Goal: Transaction & Acquisition: Purchase product/service

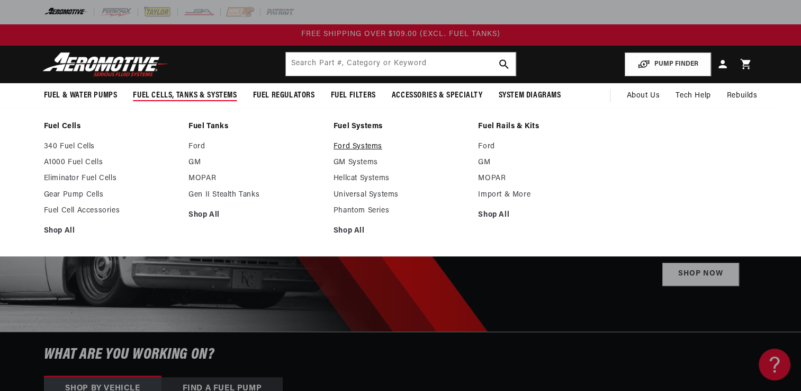
click at [351, 146] on link "Ford Systems" at bounding box center [400, 147] width 134 height 10
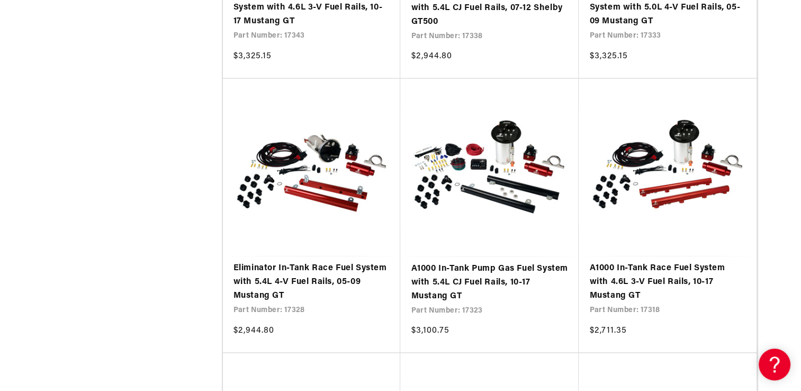
scroll to position [1073, 0]
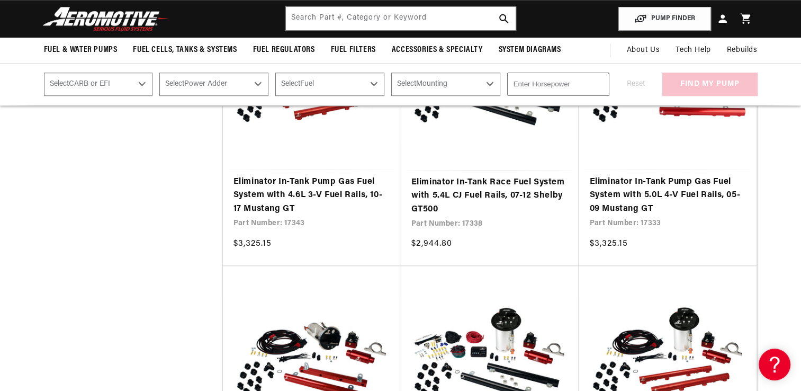
scroll to position [59, 0]
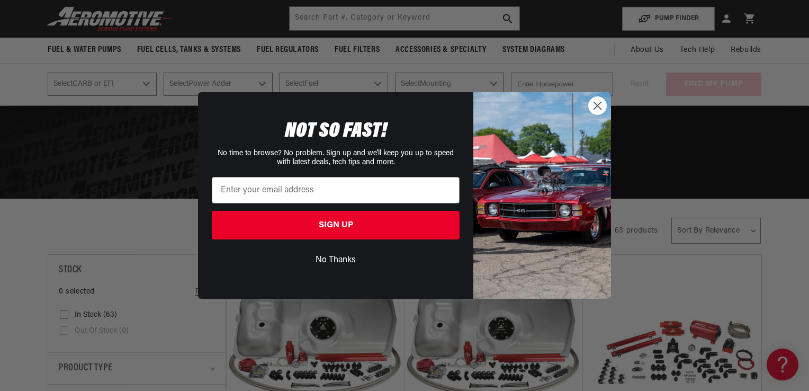
click at [599, 103] on circle "Close dialog" at bounding box center [596, 105] width 17 height 17
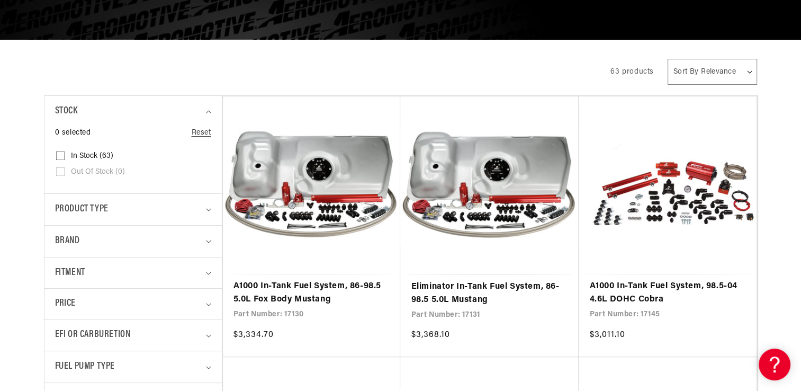
scroll to position [219, 0]
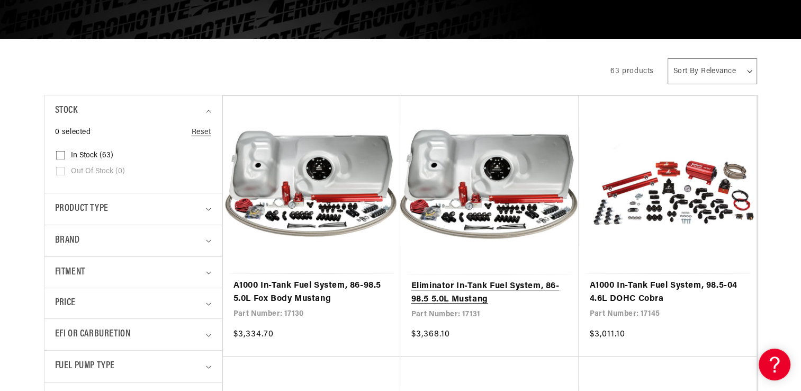
click at [504, 289] on link "Eliminator In-Tank Fuel System, 86-98.5 5.0L Mustang" at bounding box center [489, 292] width 157 height 27
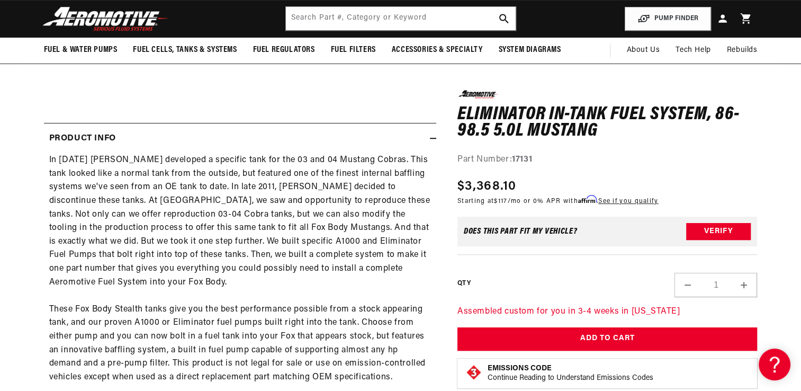
scroll to position [13, 0]
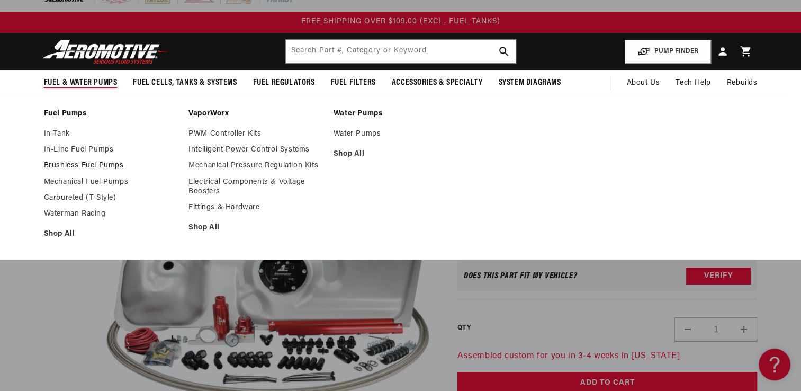
click at [67, 164] on link "Brushless Fuel Pumps" at bounding box center [111, 166] width 134 height 10
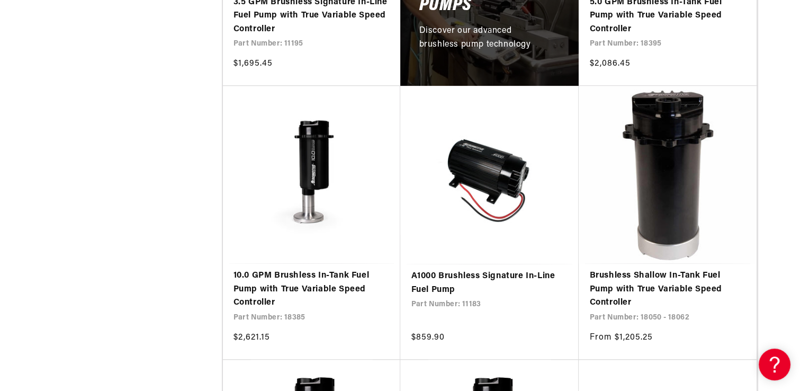
scroll to position [797, 0]
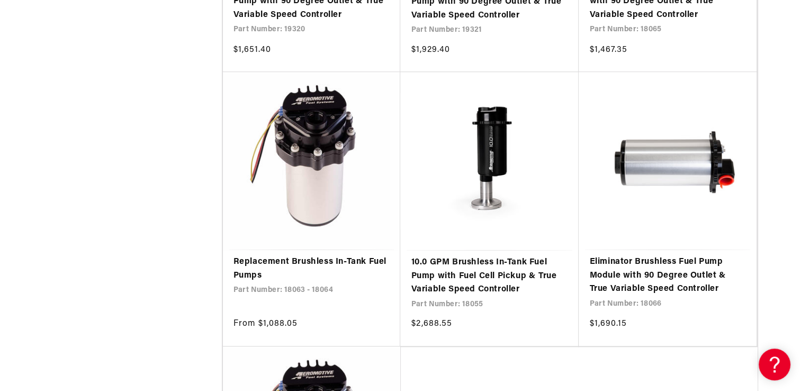
scroll to position [4346, 0]
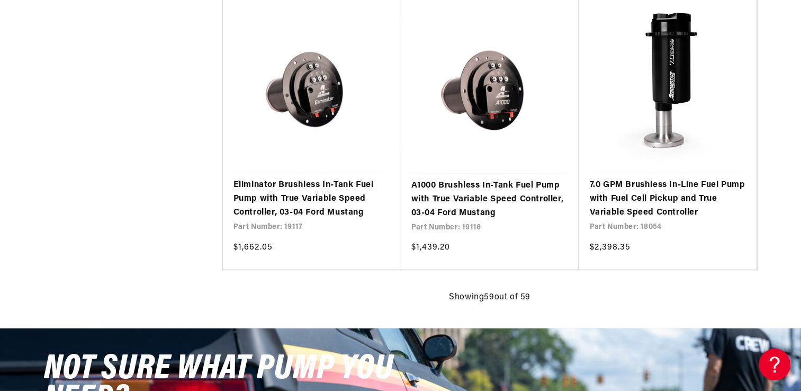
scroll to position [5493, 0]
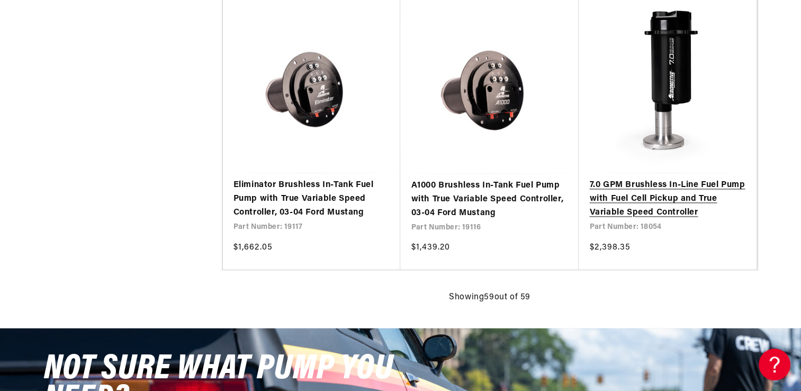
click at [641, 190] on link "7.0 GPM Brushless In-Line Fuel Pump with Fuel Cell Pickup and True Variable Spe…" at bounding box center [667, 198] width 157 height 41
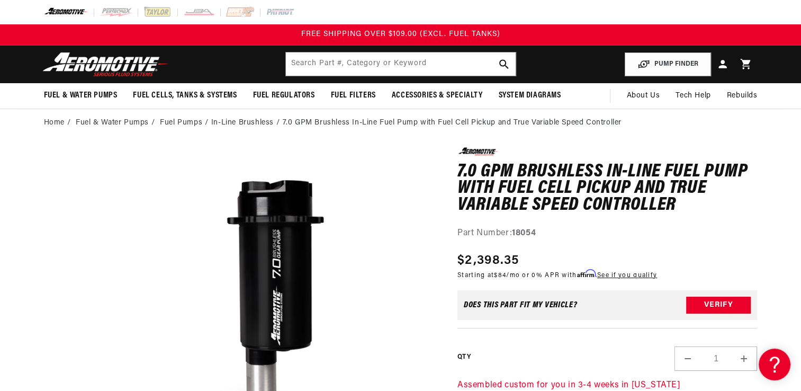
click at [668, 205] on h1 "7.0 GPM Brushless In-Line Fuel Pump with Fuel Cell Pickup and True Variable Spe…" at bounding box center [607, 189] width 300 height 50
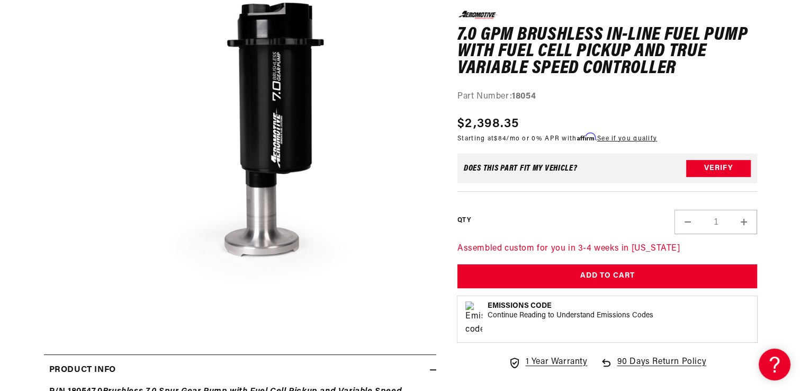
scroll to position [6, 0]
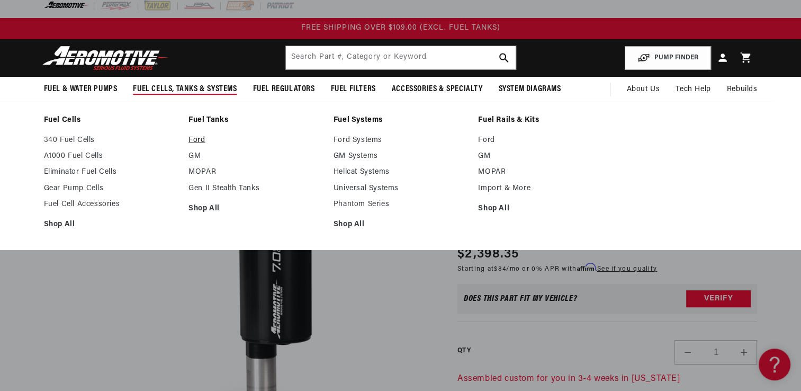
click at [198, 139] on link "Ford" at bounding box center [255, 140] width 134 height 10
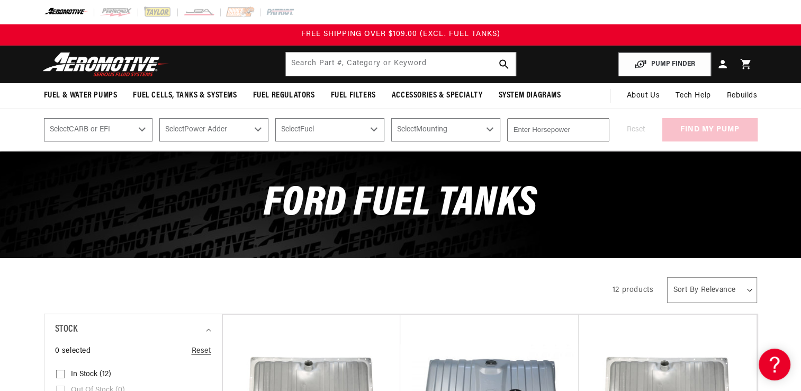
click at [142, 131] on select "Select CARB or EFI [GEOGRAPHIC_DATA] Fuel Injected" at bounding box center [98, 129] width 109 height 23
select select "Fuel-Injected"
click at [44, 118] on select "Select CARB or EFI [GEOGRAPHIC_DATA] Fuel Injected" at bounding box center [98, 129] width 109 height 23
select select "Fuel-Injected"
click at [240, 128] on select "Select Power Adder No - Naturally Aspirated Yes - Forced Induction" at bounding box center [213, 129] width 109 height 23
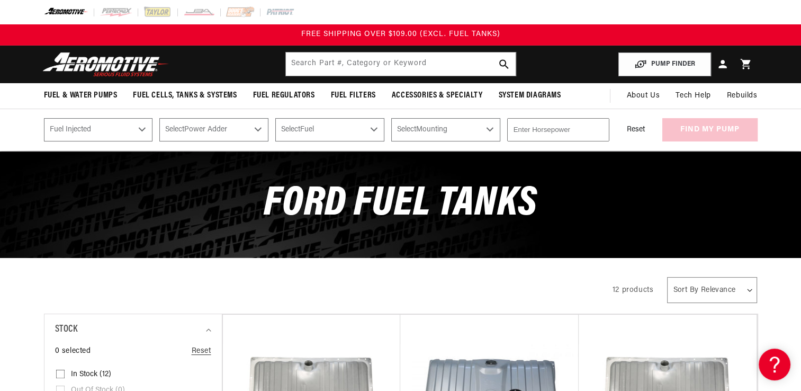
select select "Yes-Forced-Induction"
click at [160, 118] on select "Select Power Adder No - Naturally Aspirated Yes - Forced Induction" at bounding box center [213, 129] width 109 height 23
select select "Yes-Forced-Induction"
click at [304, 126] on select "Select Fuel E85 Gas" at bounding box center [329, 129] width 109 height 23
select select "E85"
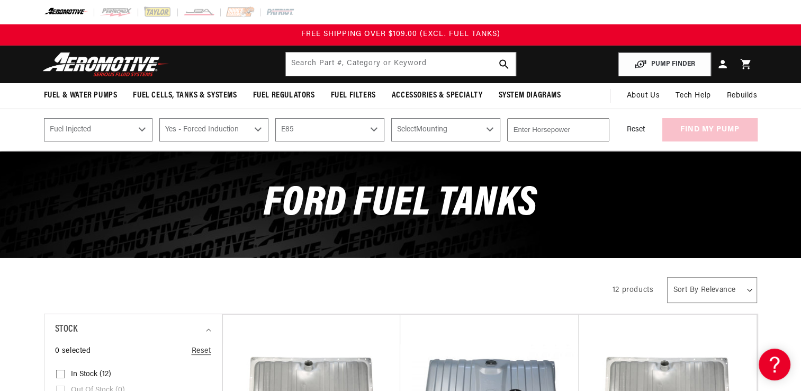
click at [277, 118] on select "Select Fuel E85 Gas" at bounding box center [329, 129] width 109 height 23
select select "E85"
click at [435, 129] on select "Select Mounting External In-Tank" at bounding box center [445, 129] width 109 height 23
select select "In-Tank"
click at [394, 118] on select "Select Mounting External In-Tank" at bounding box center [445, 129] width 109 height 23
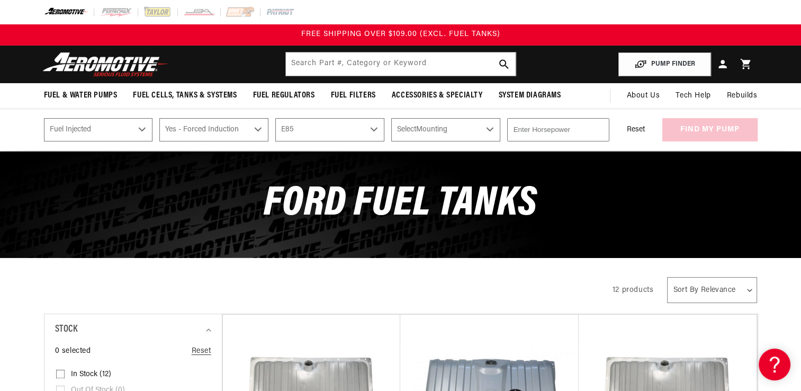
select select "In-Tank"
click at [554, 131] on input "number" at bounding box center [558, 129] width 102 height 23
click at [599, 125] on input "1" at bounding box center [558, 129] width 102 height 23
click at [599, 125] on input "3" at bounding box center [558, 129] width 102 height 23
click at [599, 132] on input "2" at bounding box center [558, 129] width 102 height 23
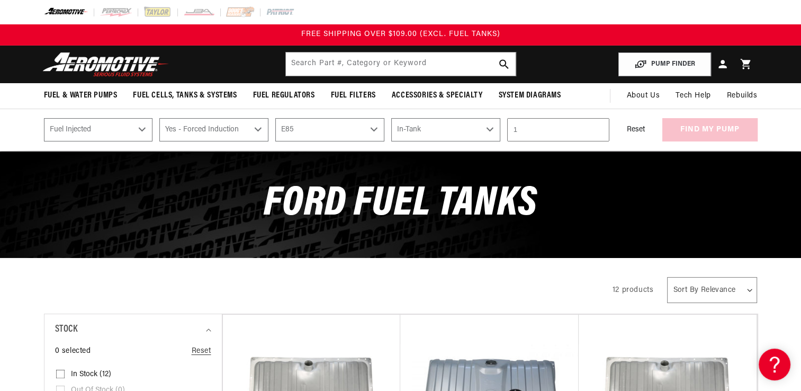
click at [599, 132] on input "1" at bounding box center [558, 129] width 102 height 23
click at [599, 132] on input "0" at bounding box center [558, 129] width 102 height 23
type input "0"
type input "1500"
click at [703, 132] on div "Reset find my pump" at bounding box center [686, 129] width 141 height 23
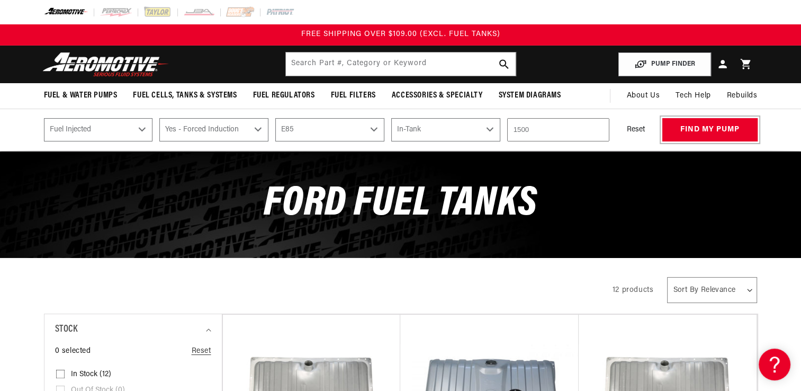
click at [703, 132] on button "find my pump" at bounding box center [709, 130] width 95 height 24
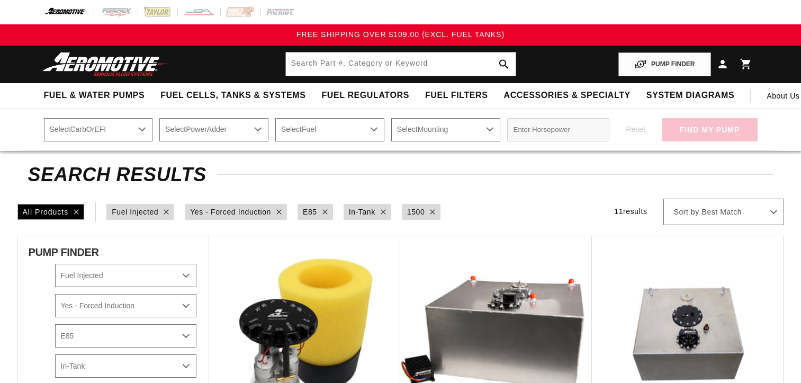
select select "Fuel-Injected"
select select "Yes-Forced-Induction"
select select "E85"
select select "In-Tank"
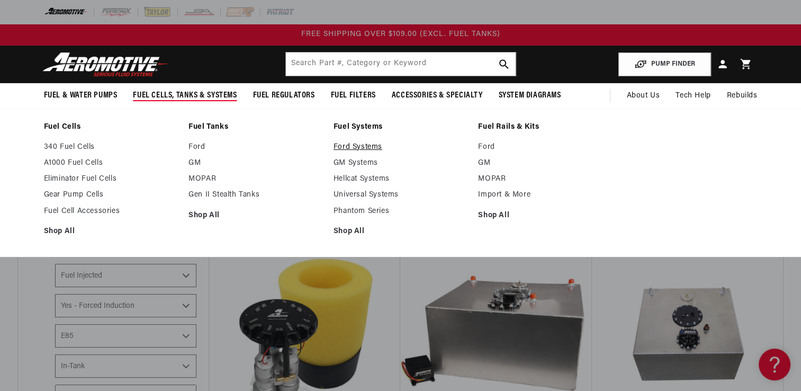
click at [344, 144] on link "Ford Systems" at bounding box center [400, 147] width 134 height 10
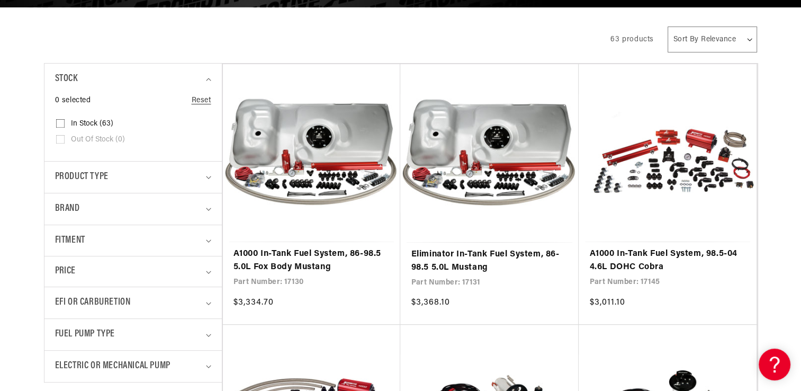
scroll to position [275, 0]
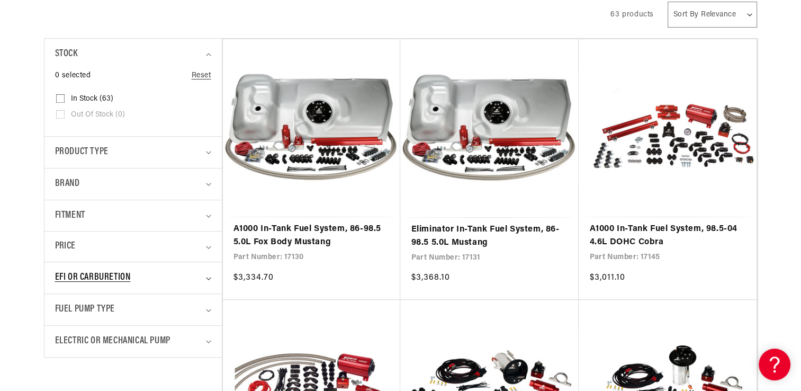
click at [209, 275] on summary "EFI or Carburetion" at bounding box center [133, 277] width 156 height 31
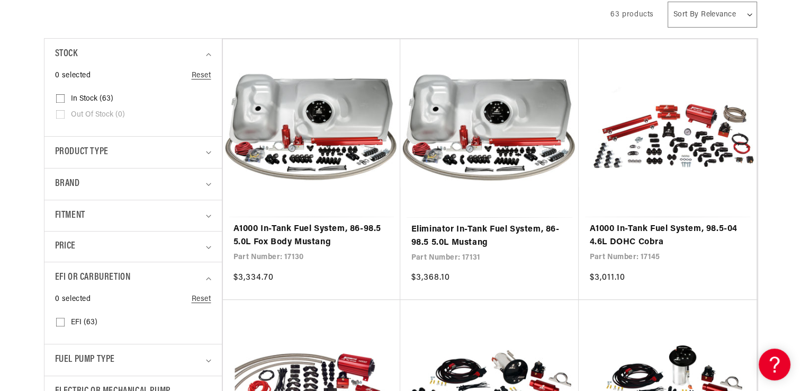
click at [57, 320] on input "EFI (63) EFI (63 products)" at bounding box center [60, 324] width 8 height 8
checkbox input "true"
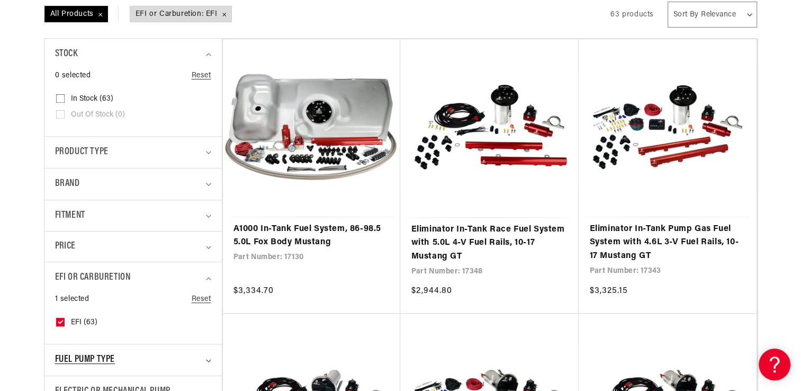
click at [205, 357] on summary "Fuel Pump Type" at bounding box center [133, 359] width 156 height 31
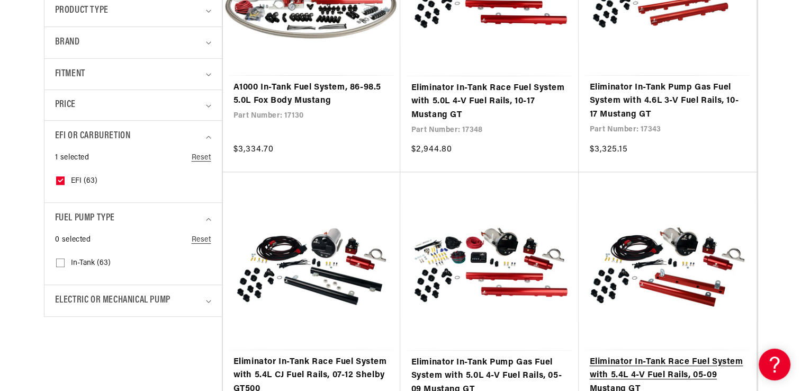
scroll to position [423, 0]
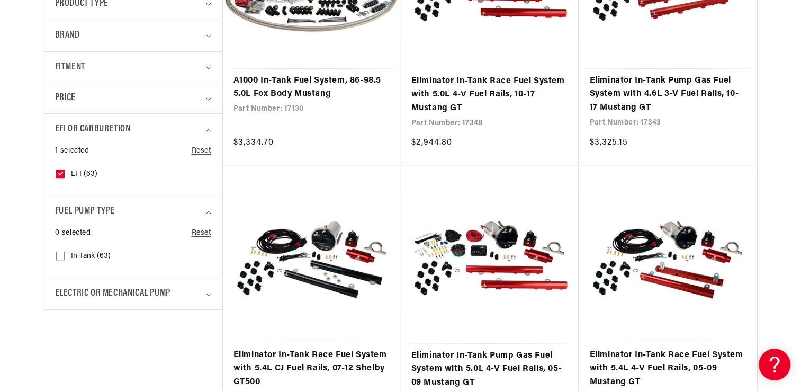
click at [57, 254] on input "In-Tank (63) In-Tank (63 products)" at bounding box center [60, 257] width 8 height 8
checkbox input "true"
click at [207, 294] on summary "Electric or Mechanical Pump" at bounding box center [133, 293] width 156 height 31
click at [59, 336] on input "Electric (63) Electric (63 products)" at bounding box center [60, 340] width 8 height 8
checkbox input "true"
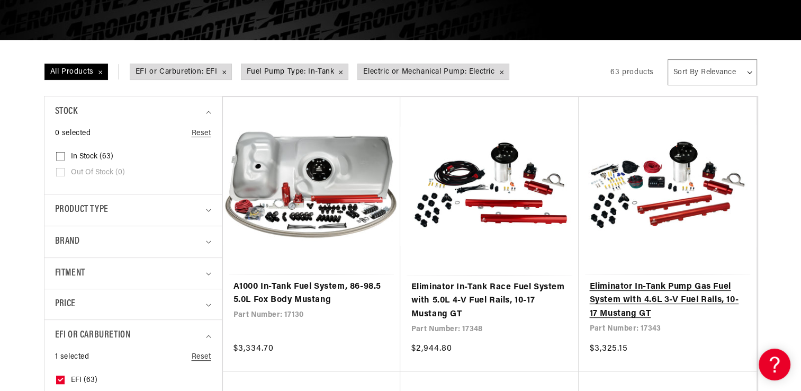
scroll to position [233, 0]
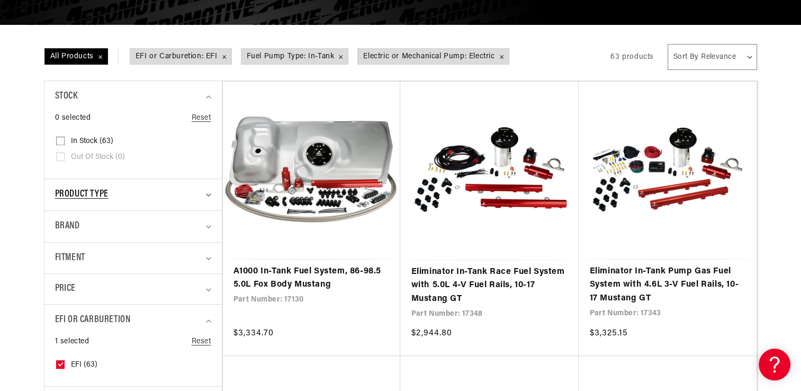
click at [207, 194] on icon "Product type (0 selected)" at bounding box center [208, 195] width 5 height 3
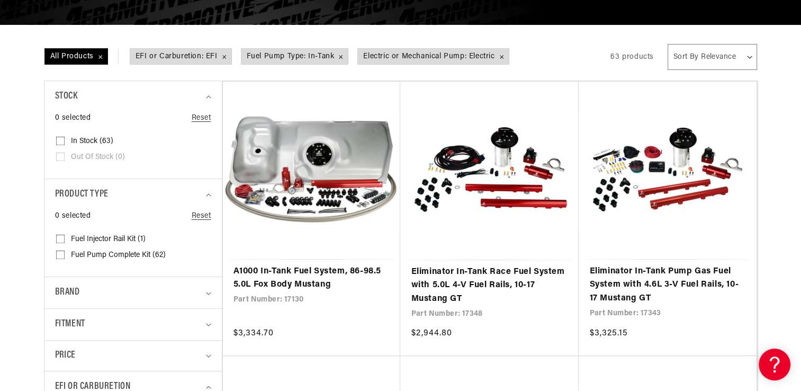
click at [61, 256] on input "Fuel Pump Complete Kit (62) Fuel Pump Complete Kit (62 products)" at bounding box center [60, 256] width 8 height 8
checkbox input "true"
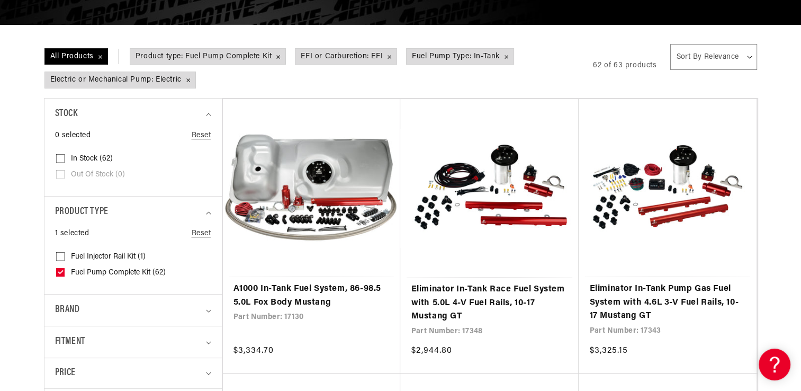
click at [85, 293] on div "1 selected Reset Product type Fuel Injector Rail Kit (1) Fuel Injector Rail Kit…" at bounding box center [133, 261] width 156 height 66
click at [85, 302] on div "Brand" at bounding box center [128, 309] width 147 height 15
drag, startPoint x: 85, startPoint y: 302, endPoint x: 61, endPoint y: 350, distance: 54.2
click at [61, 350] on details "Brand 0 selected Reset Brand Aeromotive (62) Aeromotive (62 products)" at bounding box center [132, 335] width 177 height 82
drag, startPoint x: 61, startPoint y: 350, endPoint x: 60, endPoint y: 357, distance: 6.4
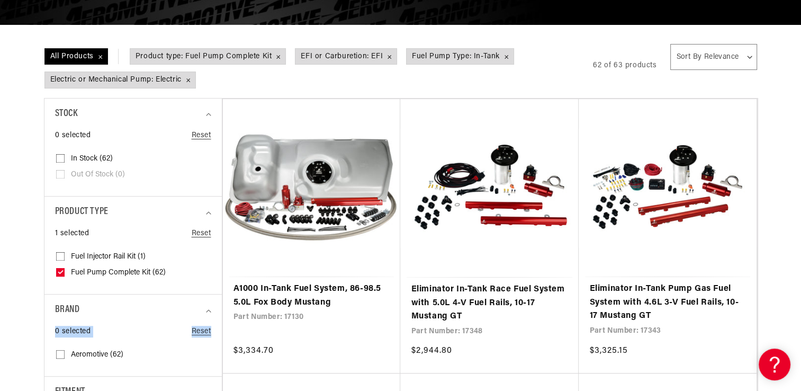
click at [60, 357] on input "Aeromotive (62) Aeromotive (62 products)" at bounding box center [60, 356] width 8 height 8
checkbox input "true"
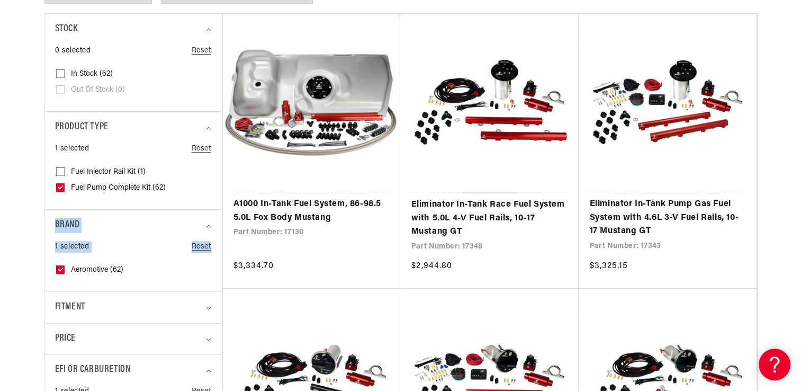
scroll to position [381, 0]
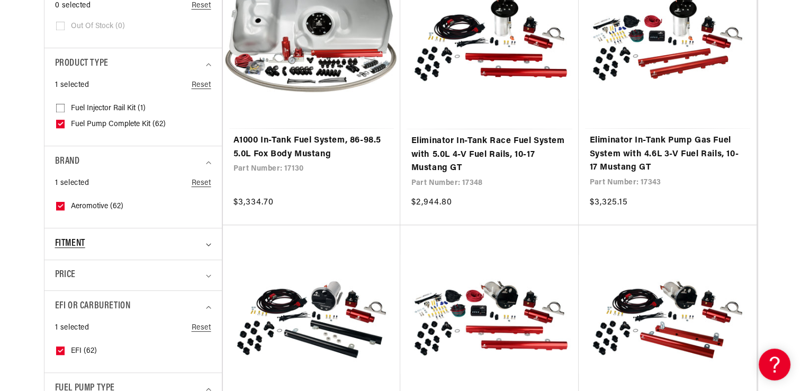
click at [79, 242] on span "Fitment" at bounding box center [70, 243] width 30 height 15
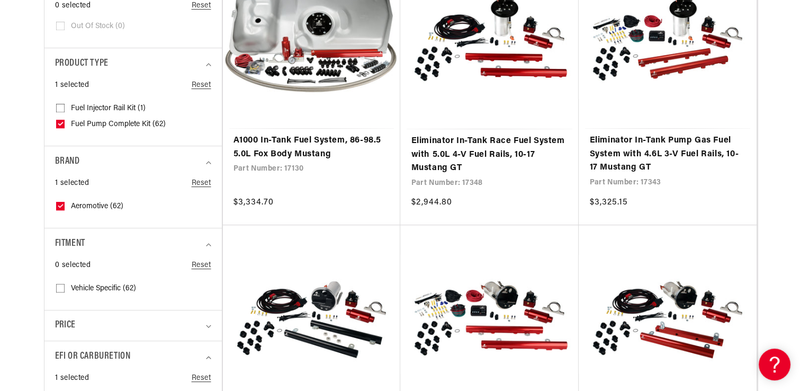
click at [59, 288] on input "Vehicle Specific (62) Vehicle Specific (62 products)" at bounding box center [60, 290] width 8 height 8
checkbox input "true"
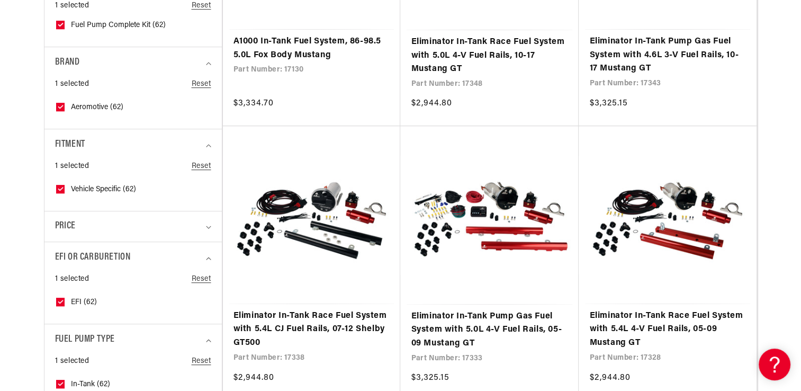
scroll to position [487, 0]
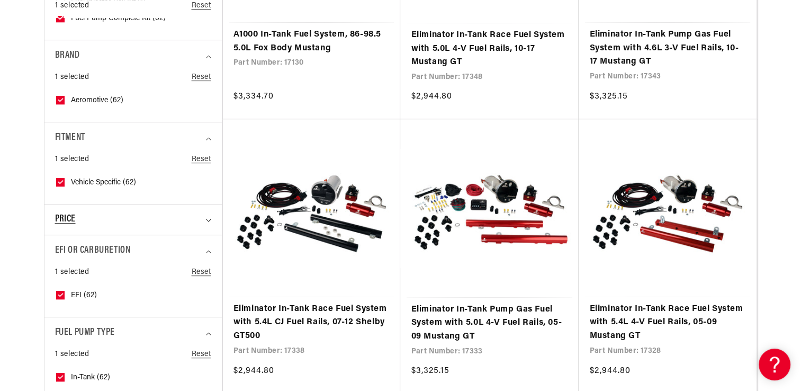
click at [164, 219] on div "Price" at bounding box center [128, 219] width 147 height 14
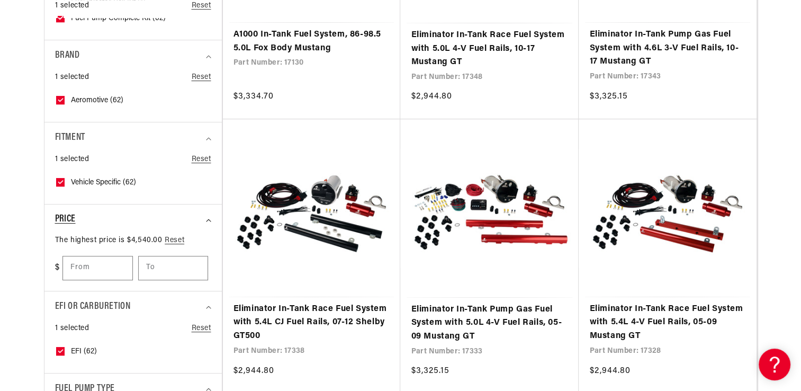
click at [164, 219] on div "Price" at bounding box center [128, 219] width 147 height 14
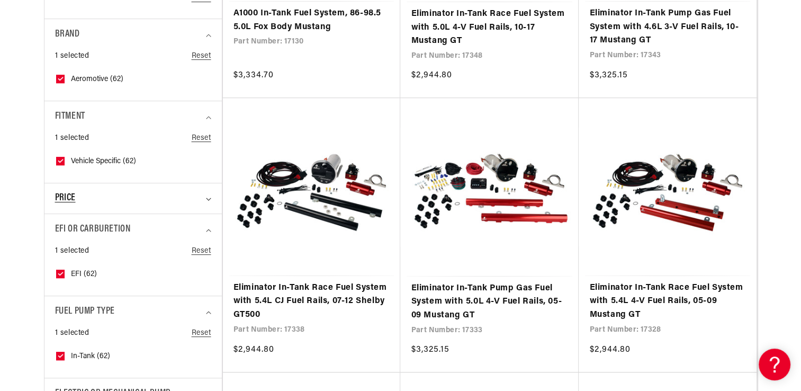
click at [164, 219] on div "Stock 0 selected Reset Stock In stock (62) In stock (62 products)" at bounding box center [132, 141] width 177 height 637
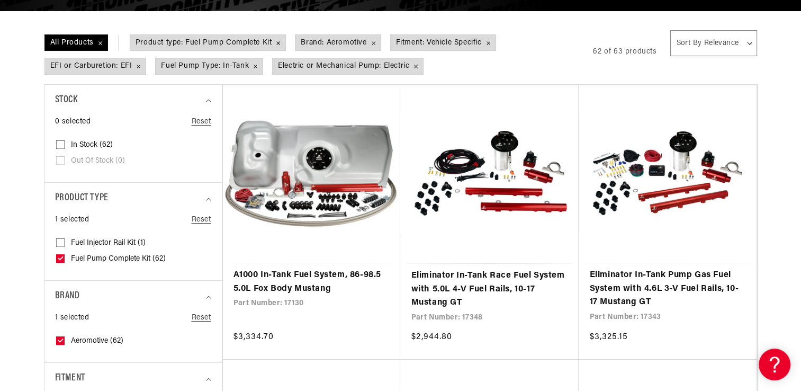
scroll to position [268, 0]
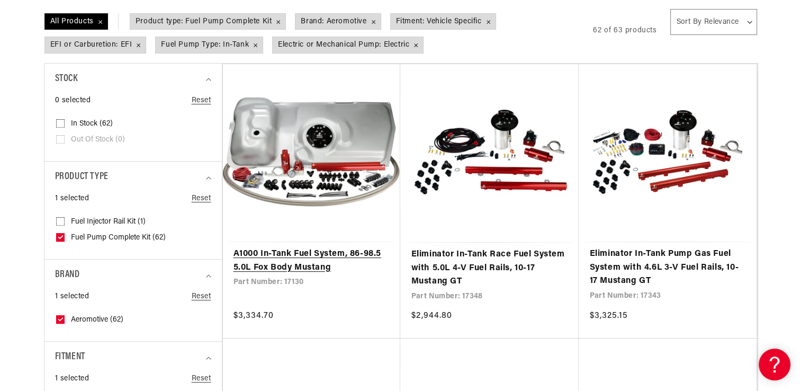
click at [311, 247] on link "A1000 In-Tank Fuel System, 86-98.5 5.0L Fox Body Mustang" at bounding box center [311, 260] width 157 height 27
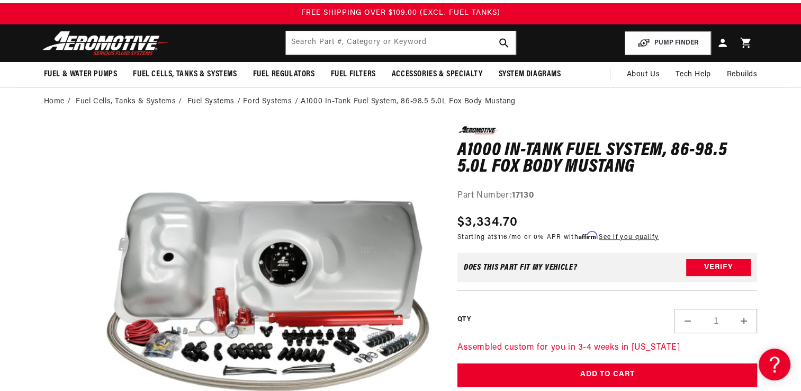
scroll to position [42, 0]
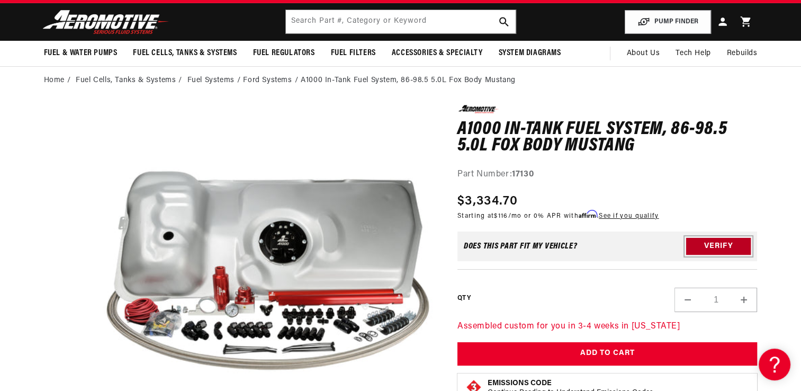
click at [701, 242] on button "Verify" at bounding box center [718, 246] width 65 height 17
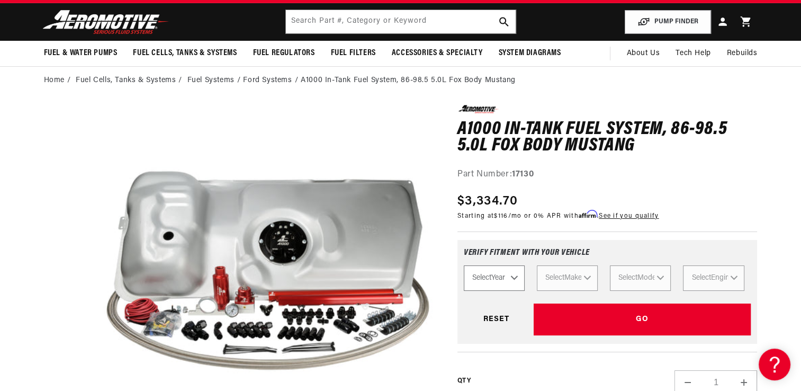
click at [516, 277] on select "Select Year 2[DATE] 2022 2021 2020 2019 2018 2017 2016 2015 2014 2013 2012 2011…" at bounding box center [494, 277] width 61 height 25
select select "2002"
click at [464, 265] on select "Select Year 2[DATE] 2022 2021 2020 2019 2018 2017 2016 2015 2014 2013 2012 2011…" at bounding box center [494, 277] width 61 height 25
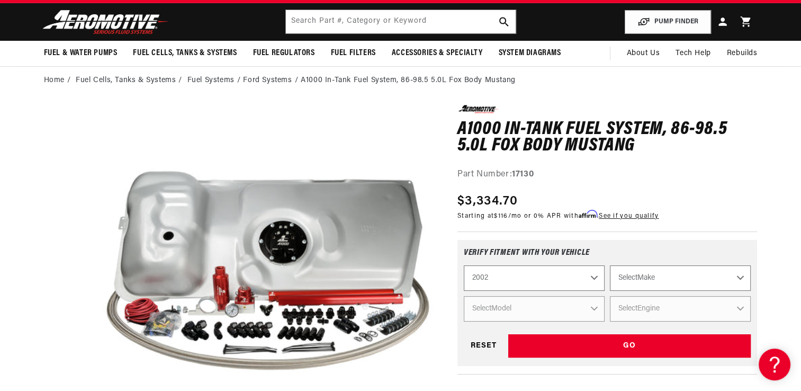
click at [500, 277] on select "2023 2022 2021 2020 2019 2018 2017 2016 2015 2014 2013 2012 2011 2010 2009 2008…" at bounding box center [534, 277] width 141 height 25
click at [464, 265] on select "2023 2022 2021 2020 2019 2018 2017 2016 2015 2014 2013 2012 2011 2010 2009 2008…" at bounding box center [534, 277] width 141 height 25
select select "1992"
click at [660, 277] on select "Select Make Acura Chevrolet Dodge Eagle Ford GMC Honda Jeep Lexus Mazda Mitsubi…" at bounding box center [680, 277] width 141 height 25
select select "Ford"
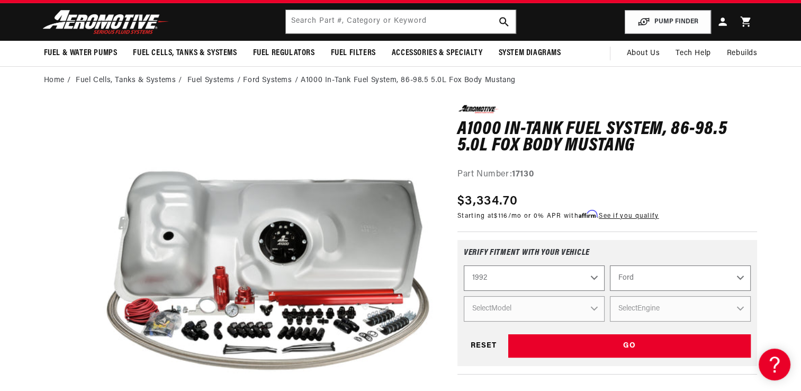
click at [610, 265] on select "Select Make Acura Chevrolet Dodge Eagle Ford GMC Honda Jeep Lexus Mazda Mitsubi…" at bounding box center [680, 277] width 141 height 25
select select "Ford"
click at [595, 307] on select "Select Model Mustang Probe" at bounding box center [534, 308] width 141 height 25
select select "Mustang"
click at [464, 296] on select "Select Model Mustang Probe" at bounding box center [534, 308] width 141 height 25
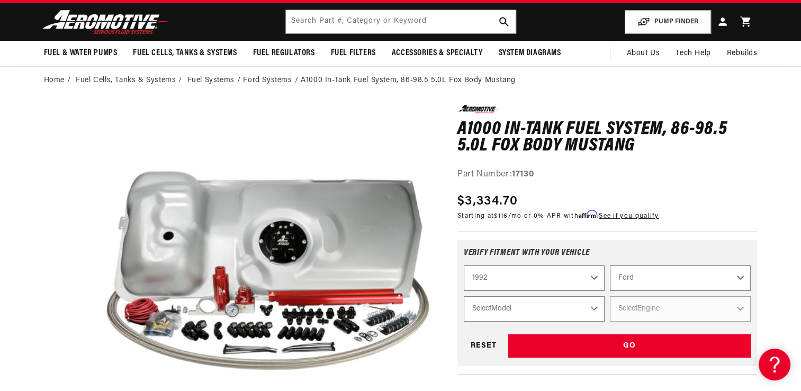
select select "Mustang"
click at [631, 309] on select "Select Engine 2.3L 5.0L" at bounding box center [680, 308] width 141 height 25
select select "5.0L"
click at [610, 296] on select "Select Engine 2.3L 5.0L" at bounding box center [680, 308] width 141 height 25
select select "Engine"
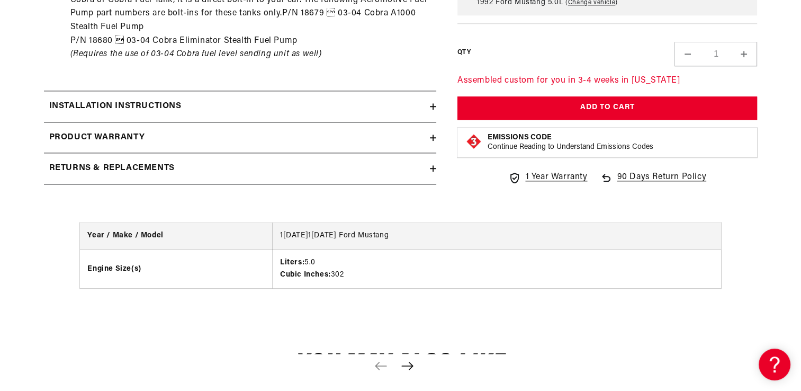
scroll to position [1301, 0]
